Goal: Task Accomplishment & Management: Complete application form

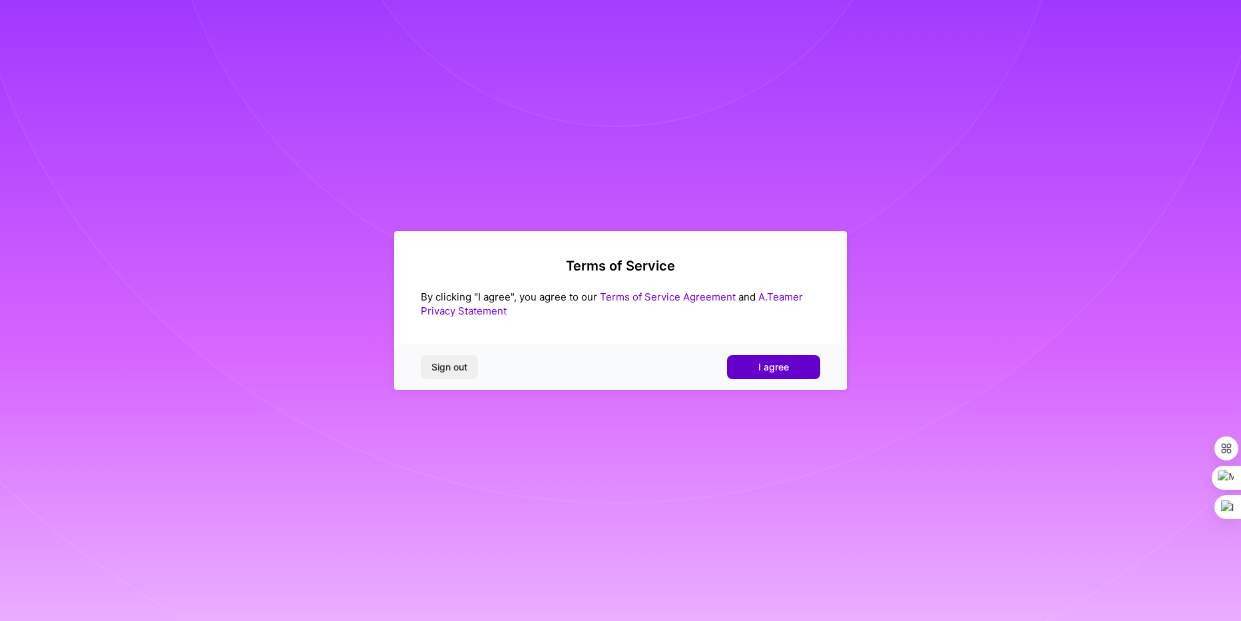
click at [810, 368] on button "I agree" at bounding box center [773, 367] width 93 height 24
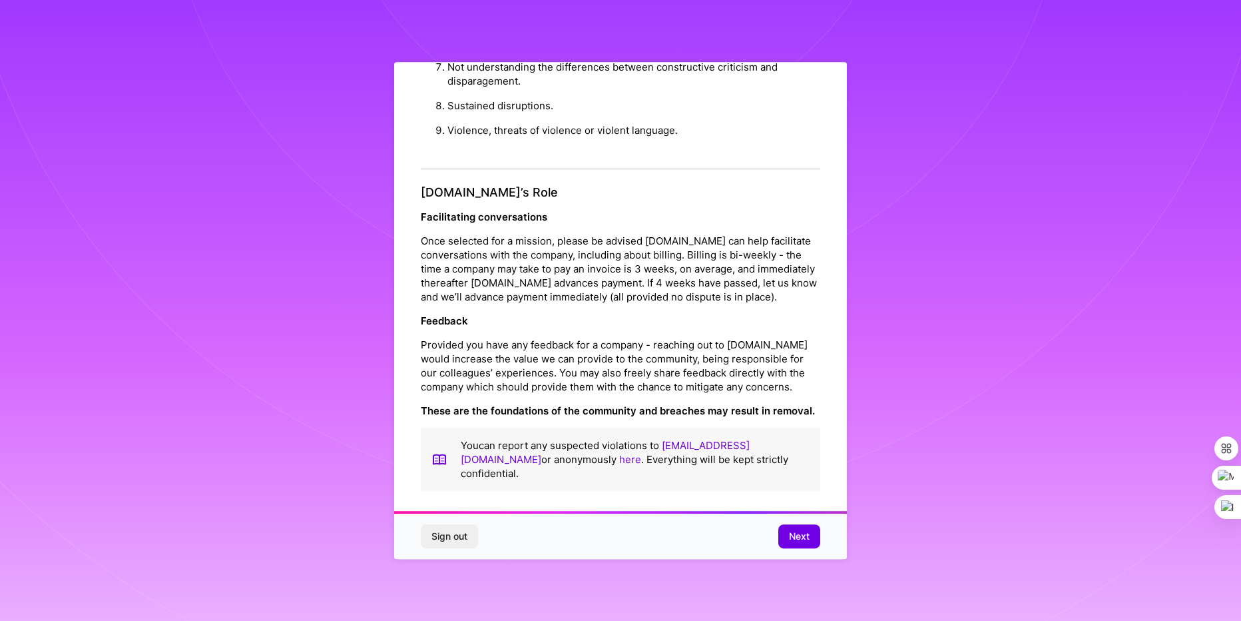
scroll to position [4, 0]
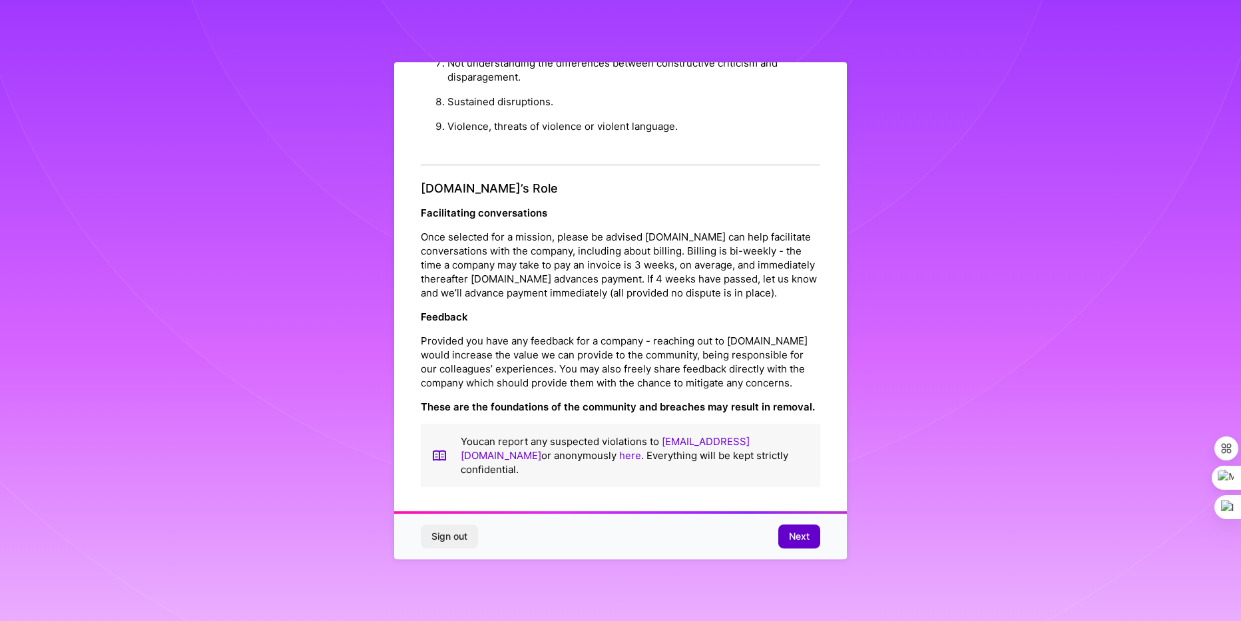
click at [801, 533] on span "Next" at bounding box center [799, 535] width 21 height 13
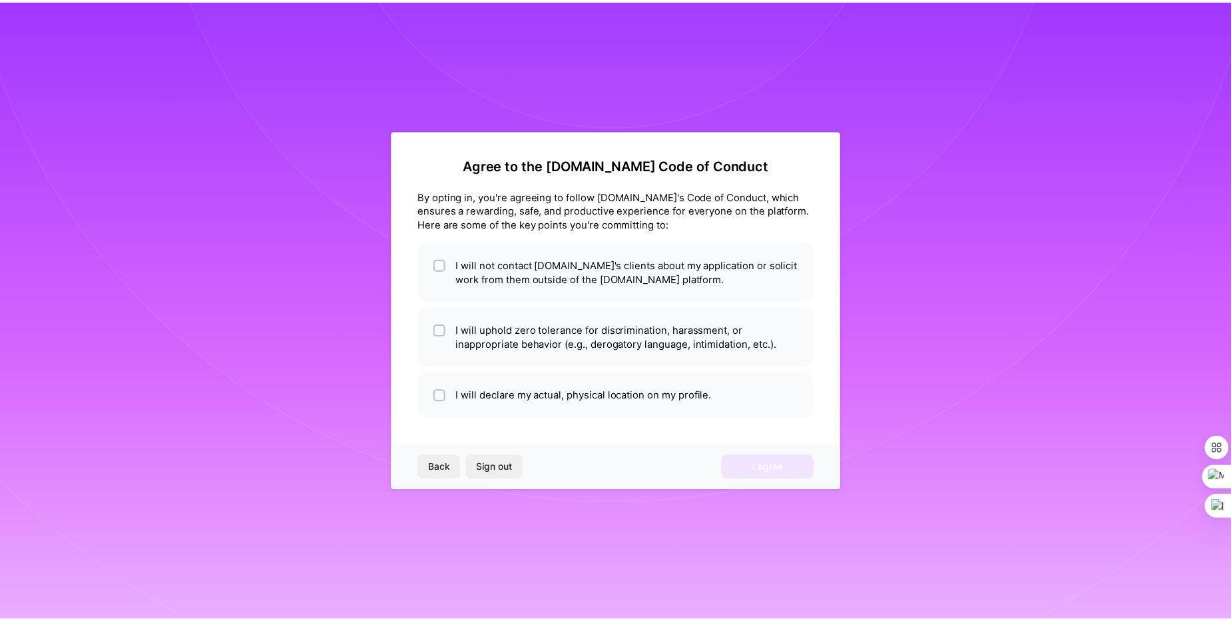
scroll to position [0, 0]
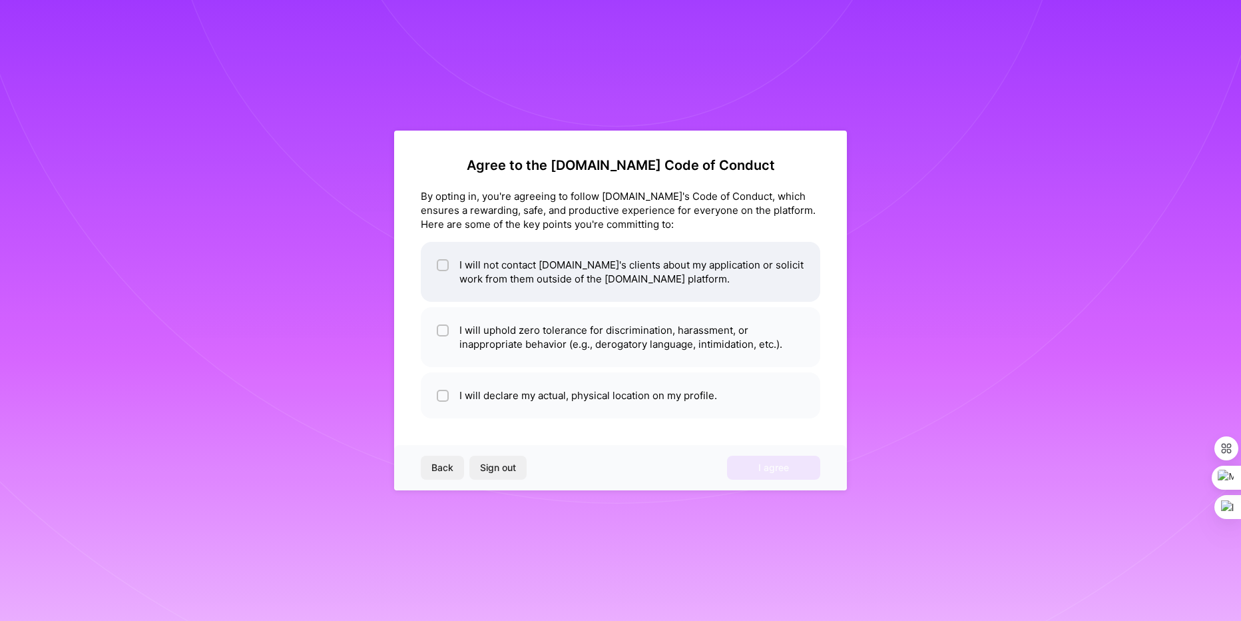
click at [440, 269] on input "checkbox" at bounding box center [444, 265] width 9 height 9
click at [441, 296] on li "I will not contact [DOMAIN_NAME]'s clients about my application or solicit work…" at bounding box center [621, 272] width 400 height 60
click at [439, 270] on div at bounding box center [443, 265] width 12 height 12
checkbox input "true"
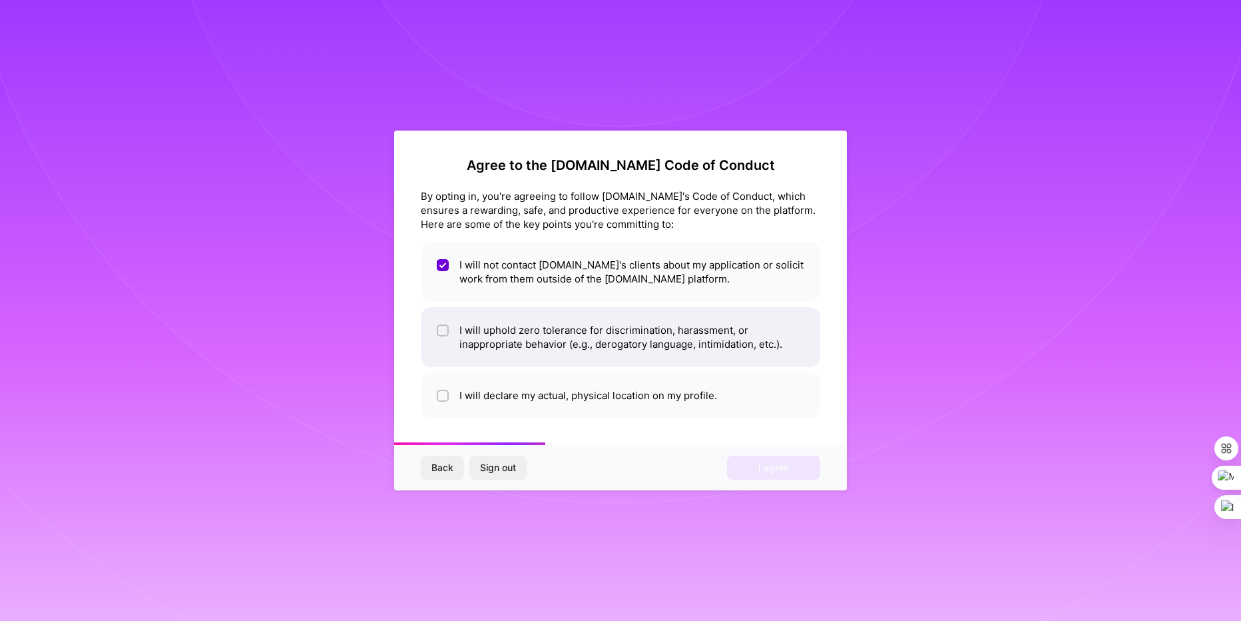
click at [444, 327] on input "checkbox" at bounding box center [444, 330] width 9 height 9
checkbox input "true"
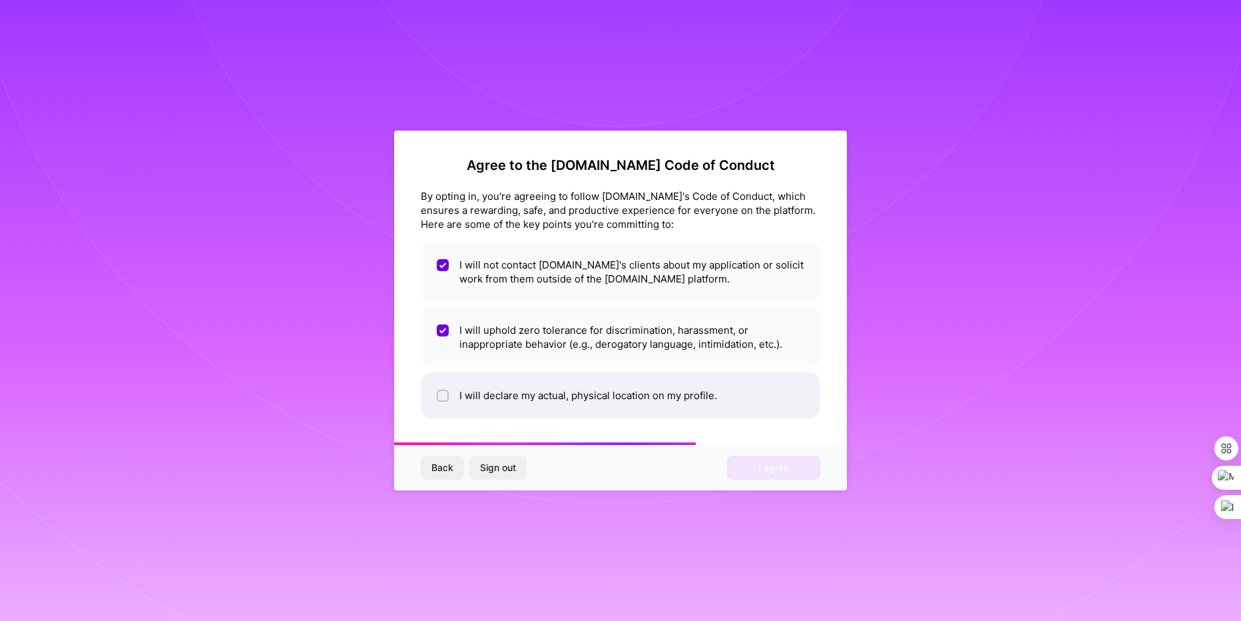
click at [438, 397] on div at bounding box center [443, 396] width 12 height 12
checkbox input "true"
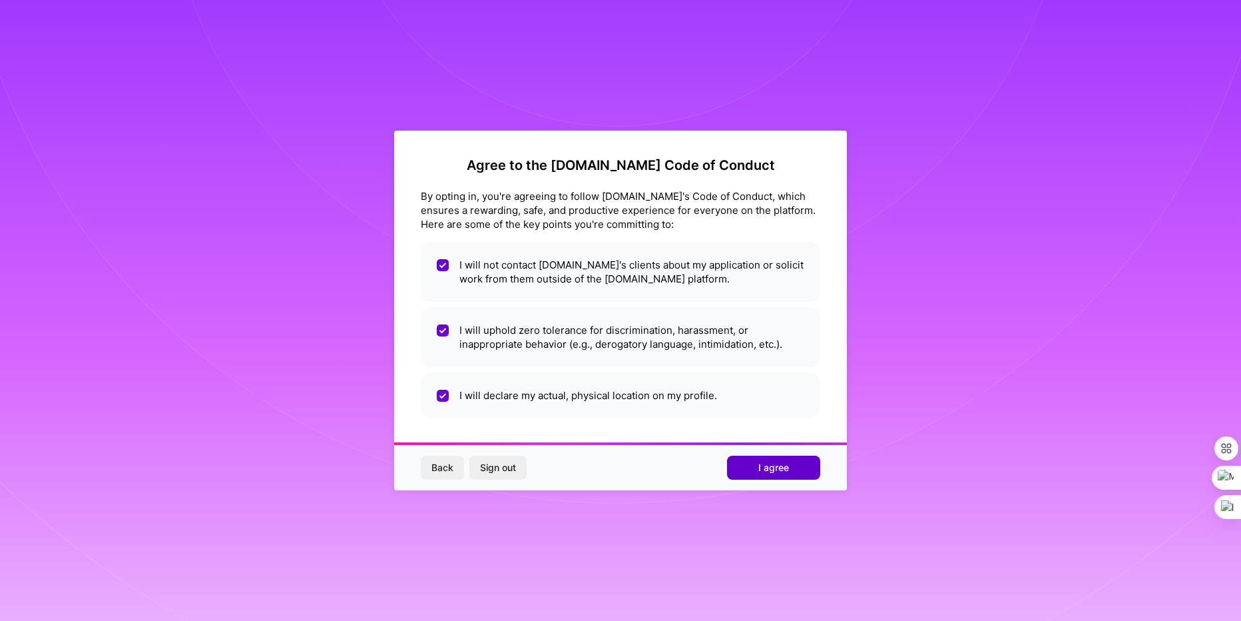
click at [765, 464] on span "I agree" at bounding box center [774, 467] width 31 height 13
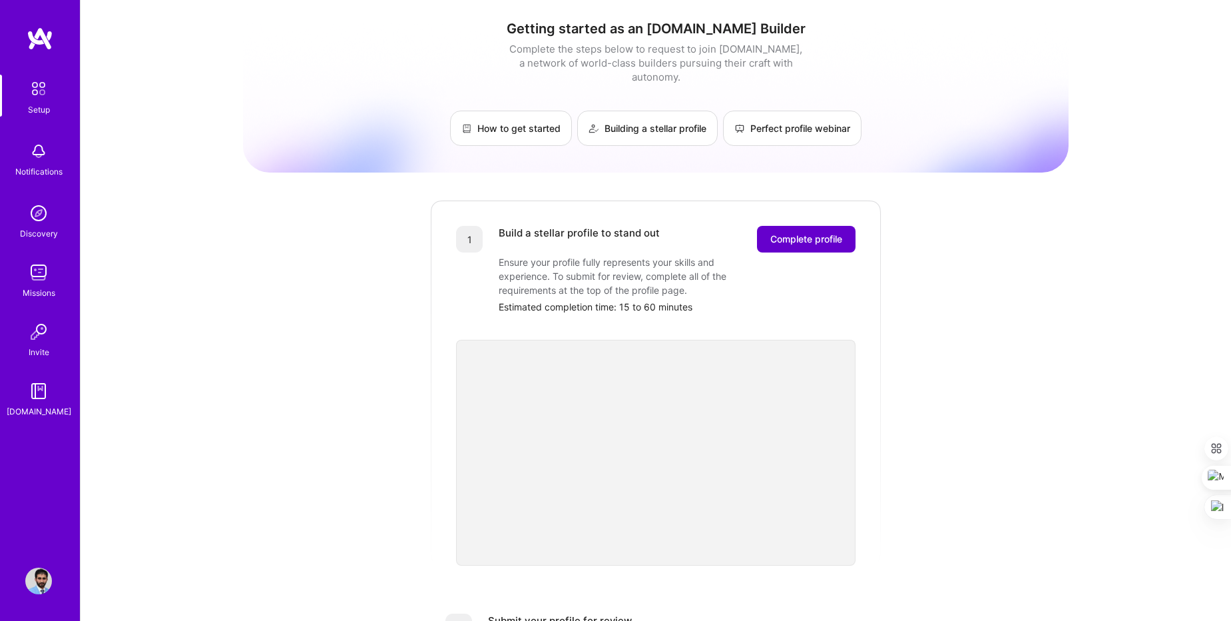
click at [804, 232] on span "Complete profile" at bounding box center [807, 238] width 72 height 13
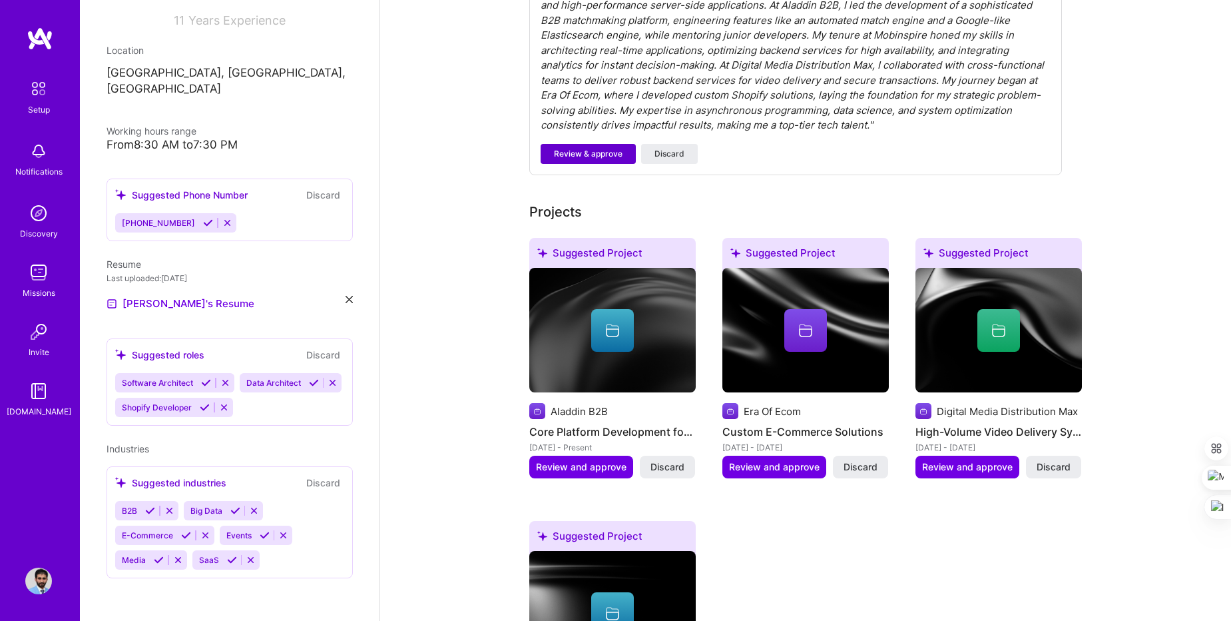
scroll to position [479, 0]
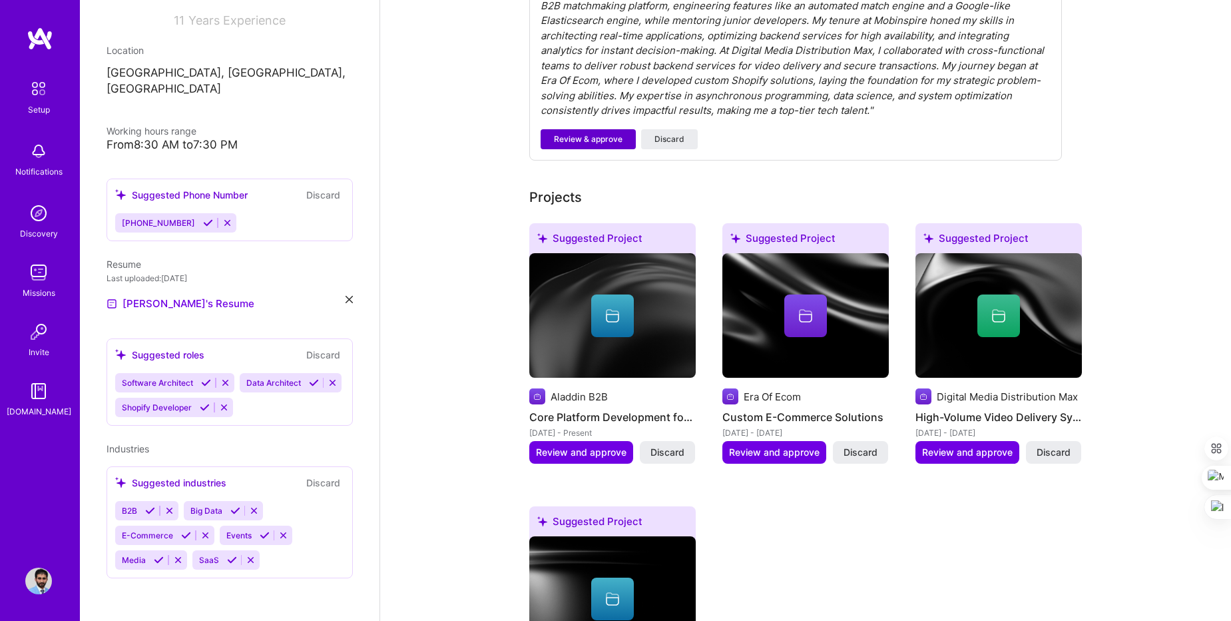
click at [588, 133] on span "Review & approve" at bounding box center [588, 139] width 69 height 12
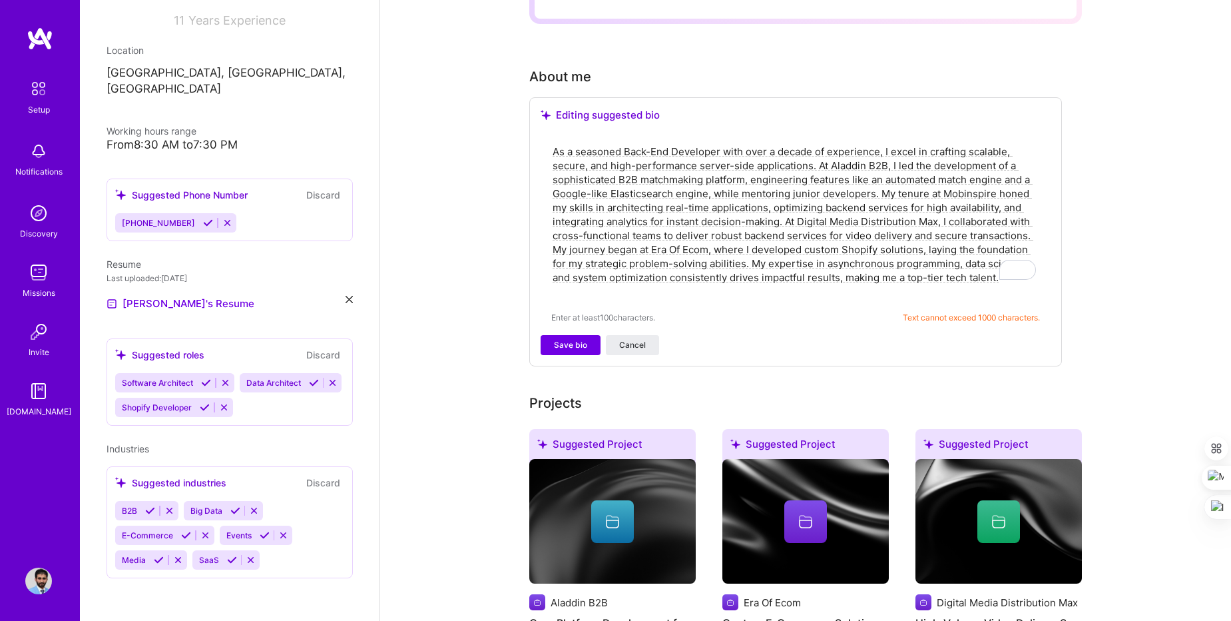
scroll to position [380, 0]
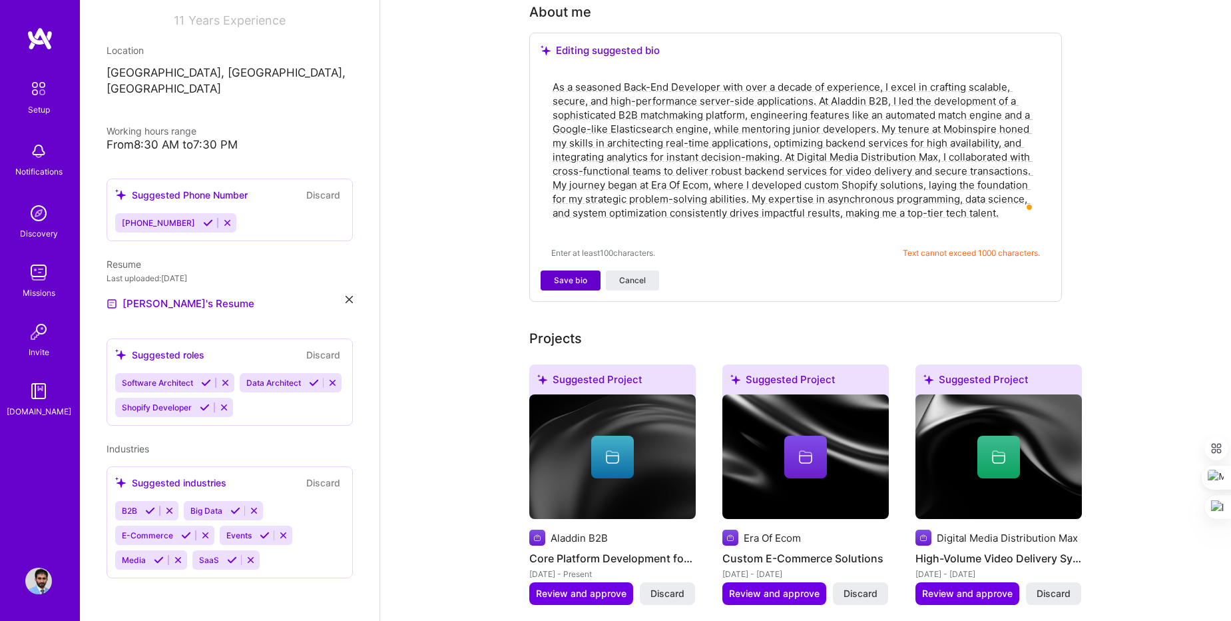
click at [569, 274] on span "Save bio" at bounding box center [570, 280] width 33 height 12
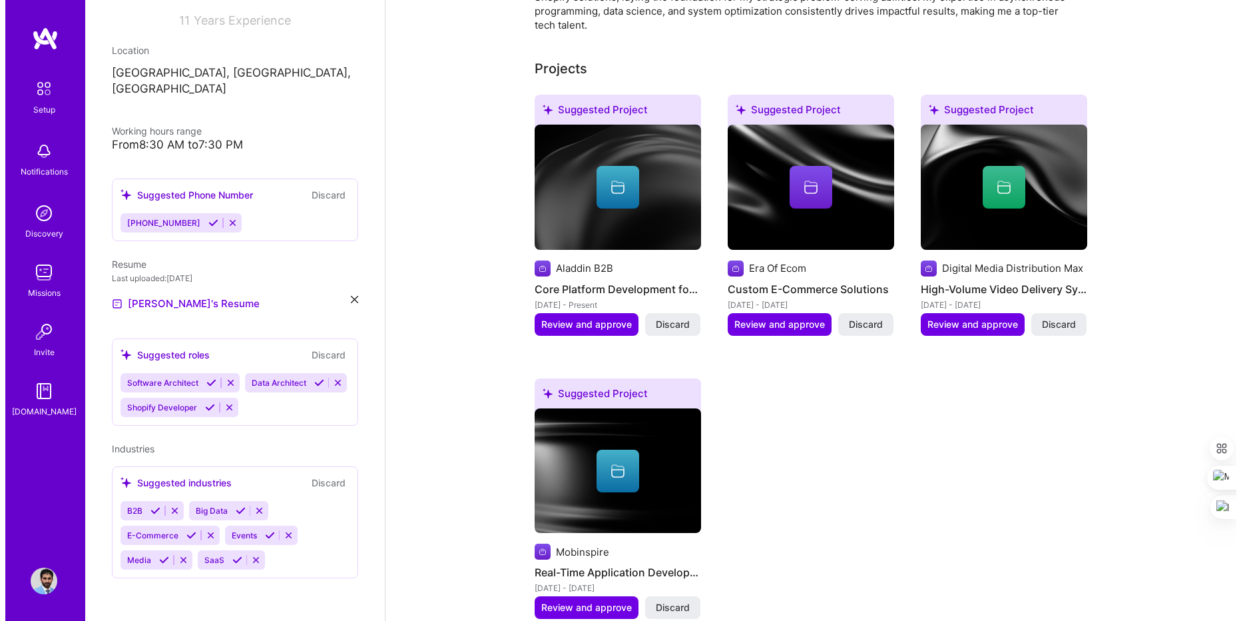
scroll to position [479, 0]
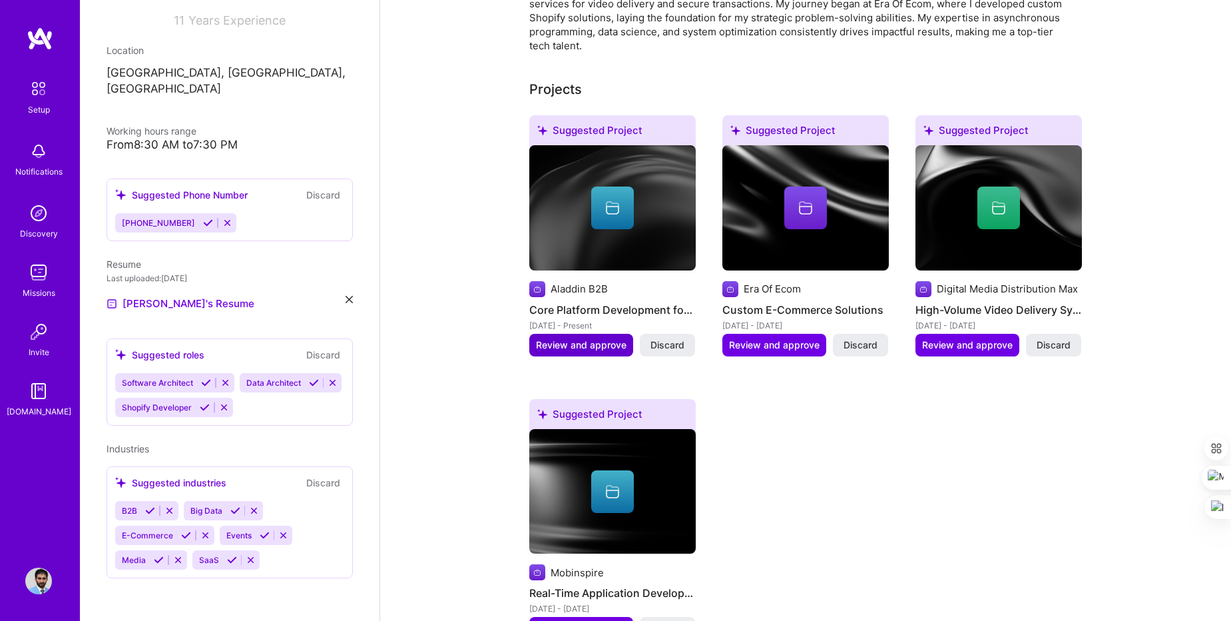
click at [585, 338] on span "Review and approve" at bounding box center [581, 344] width 91 height 13
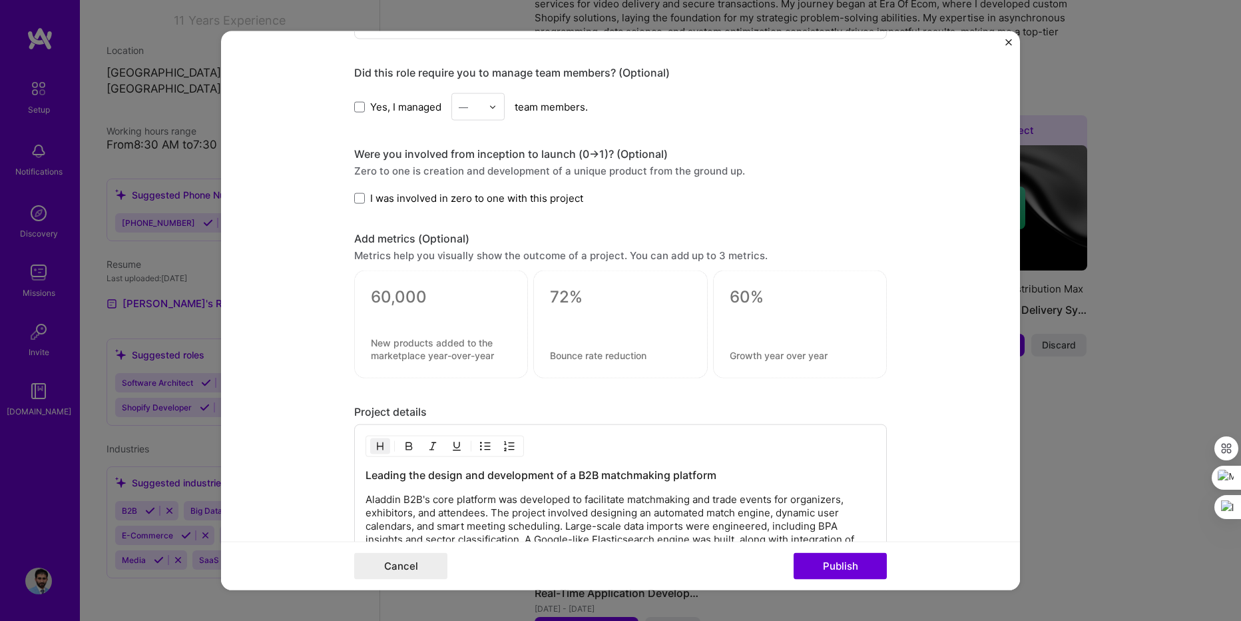
scroll to position [799, 0]
click at [1005, 42] on form "Editing suggested project This project is suggested based on your LinkedIn, res…" at bounding box center [620, 310] width 799 height 559
click at [1007, 44] on img "Close" at bounding box center [1009, 42] width 7 height 7
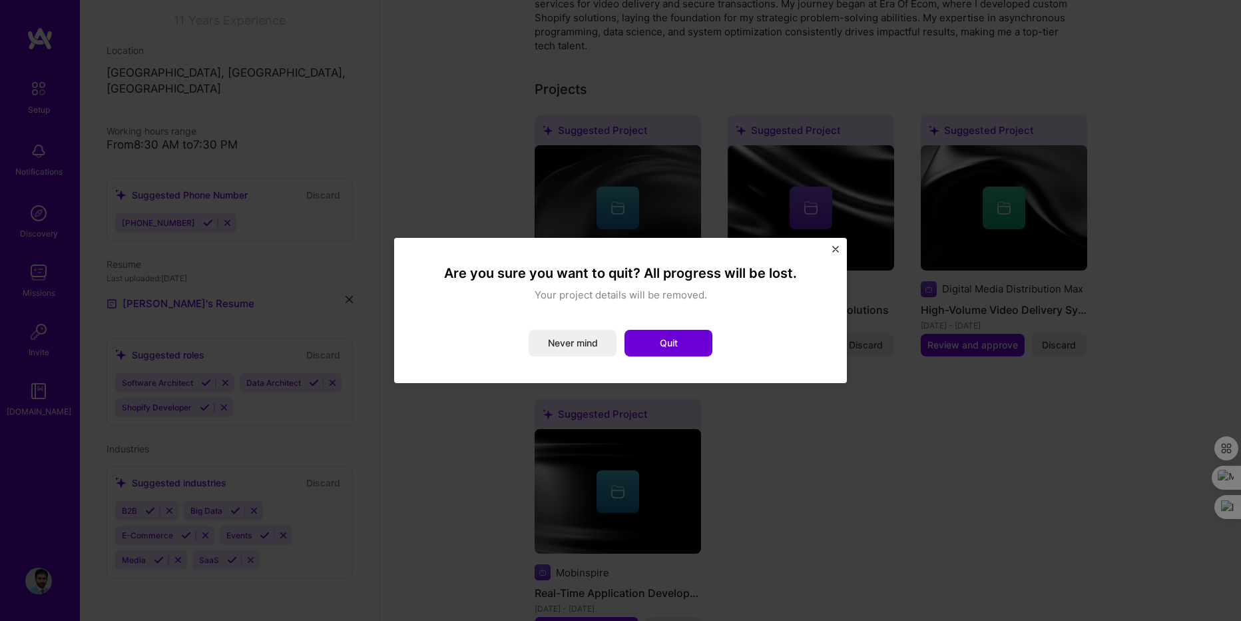
click at [841, 244] on div "Are you sure you want to quit? All progress will be lost. Your project details …" at bounding box center [620, 310] width 453 height 145
click at [835, 250] on img "Close" at bounding box center [835, 249] width 7 height 7
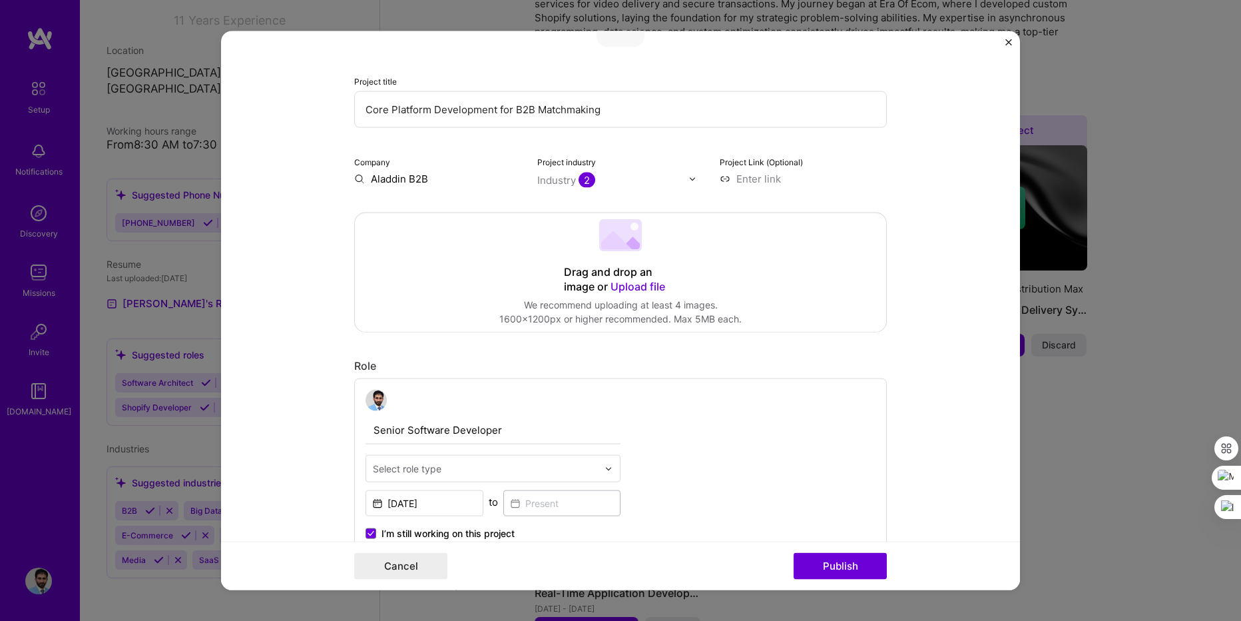
scroll to position [0, 0]
